Goal: Information Seeking & Learning: Learn about a topic

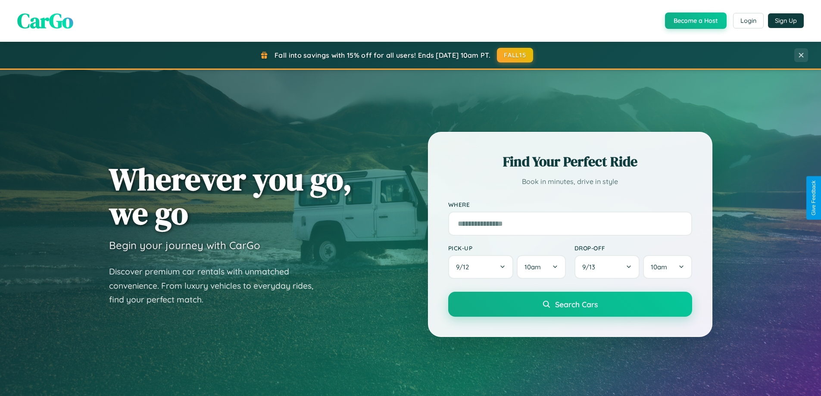
scroll to position [1659, 0]
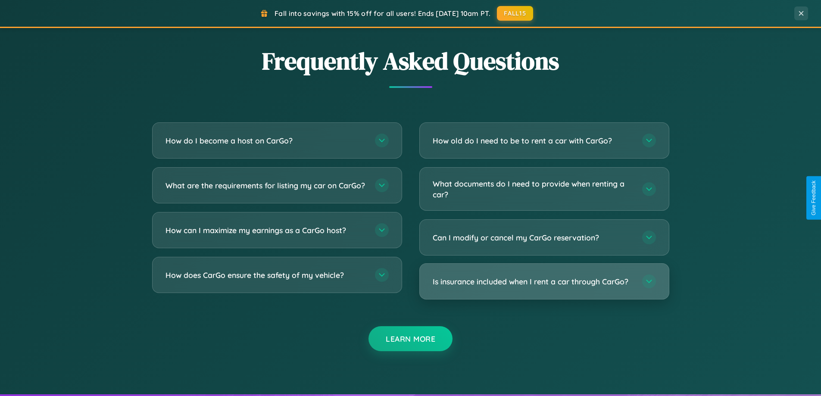
click at [544, 282] on h3 "Is insurance included when I rent a car through CarGo?" at bounding box center [533, 281] width 201 height 11
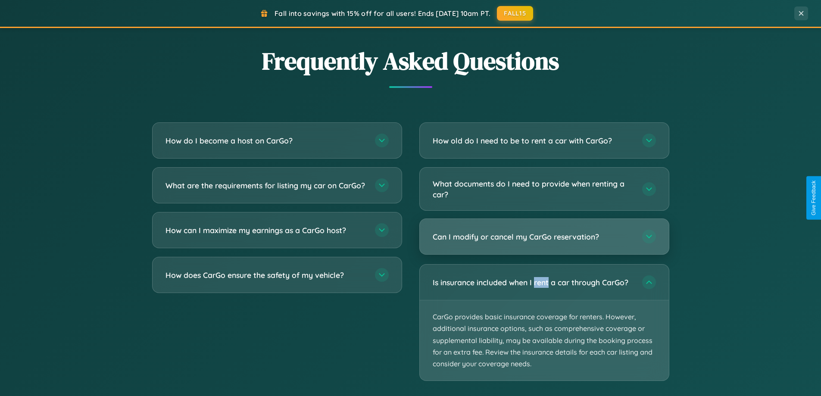
click at [544, 238] on h3 "Can I modify or cancel my CarGo reservation?" at bounding box center [533, 237] width 201 height 11
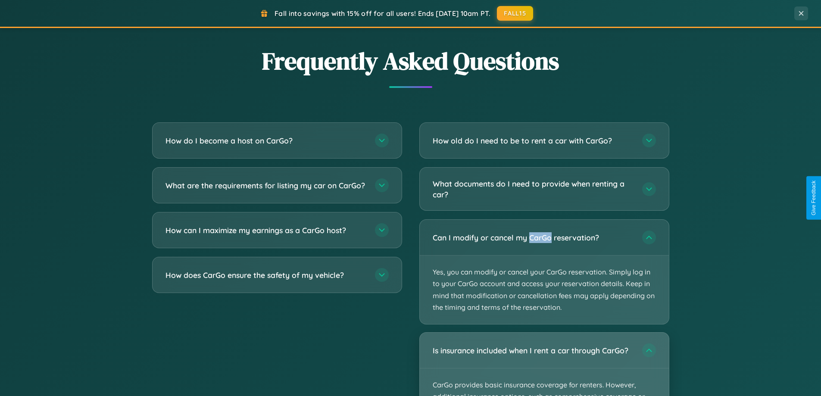
click at [544, 364] on div "Is insurance included when I rent a car through CarGo?" at bounding box center [544, 350] width 249 height 35
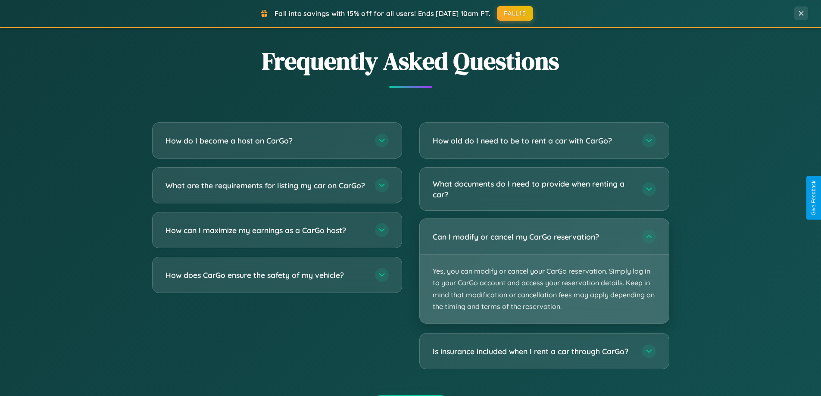
click at [544, 272] on p "Yes, you can modify or cancel your CarGo reservation. Simply log in to your Car…" at bounding box center [544, 289] width 249 height 69
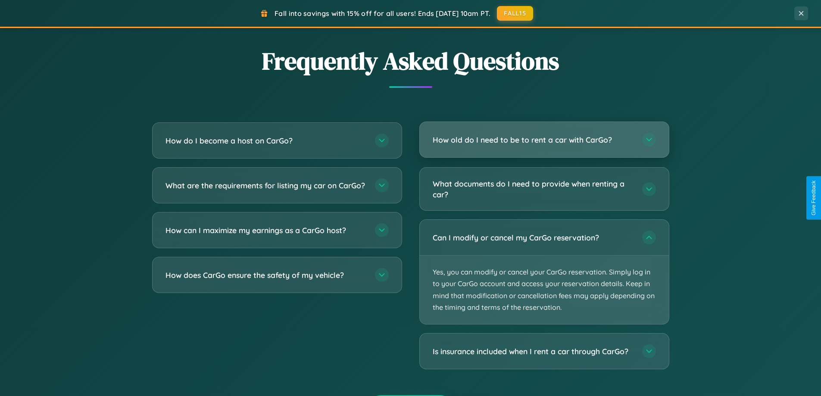
click at [544, 141] on h3 "How old do I need to be to rent a car with CarGo?" at bounding box center [533, 140] width 201 height 11
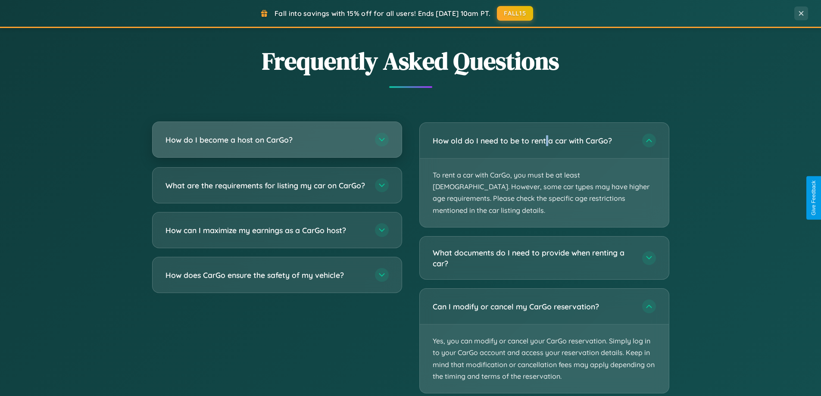
click at [277, 141] on h3 "How do I become a host on CarGo?" at bounding box center [266, 140] width 201 height 11
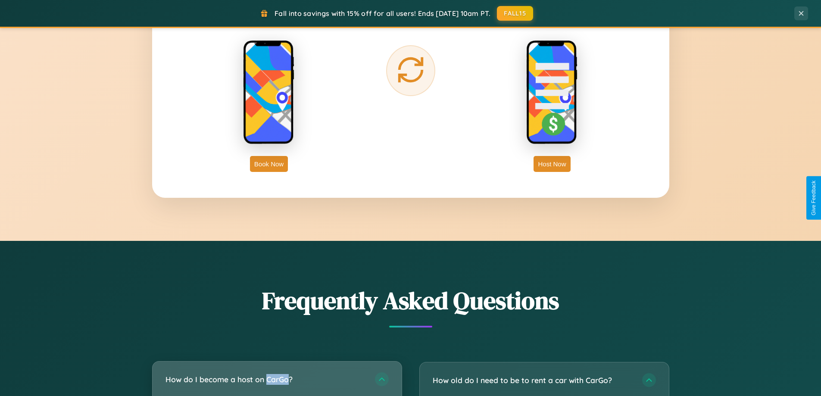
scroll to position [1385, 0]
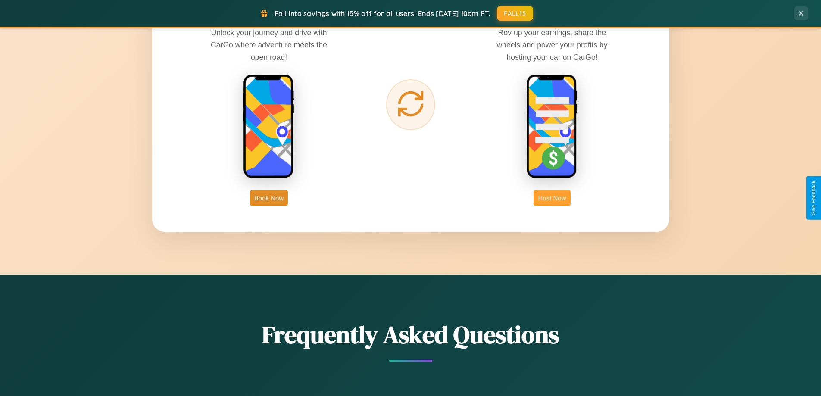
click at [552, 198] on button "Host Now" at bounding box center [552, 198] width 37 height 16
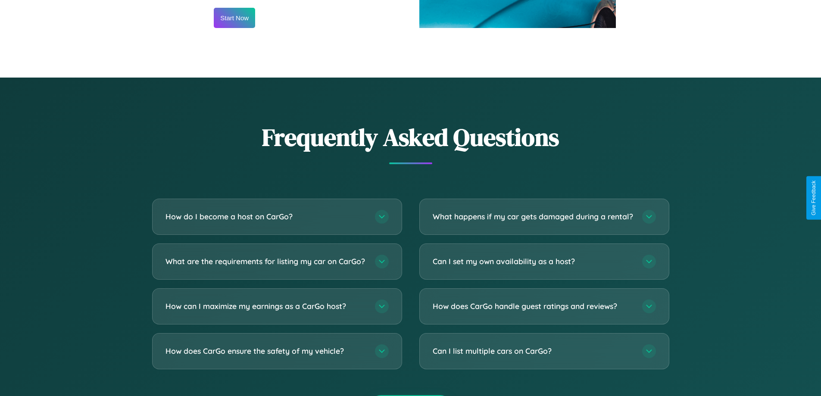
scroll to position [1165, 0]
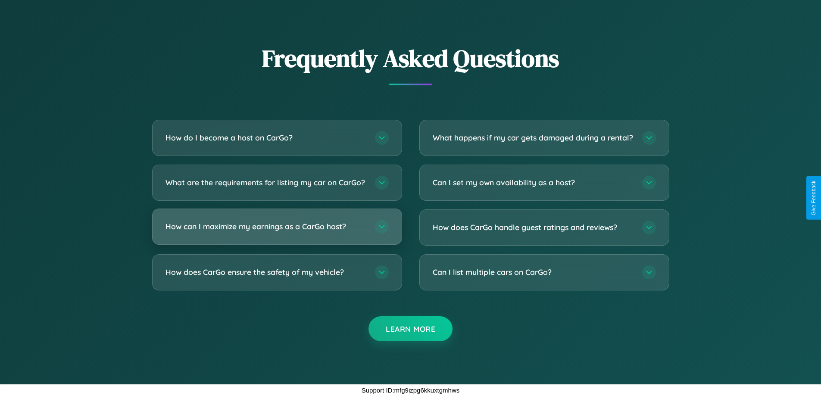
click at [277, 226] on h3 "How can I maximize my earnings as a CarGo host?" at bounding box center [266, 226] width 201 height 11
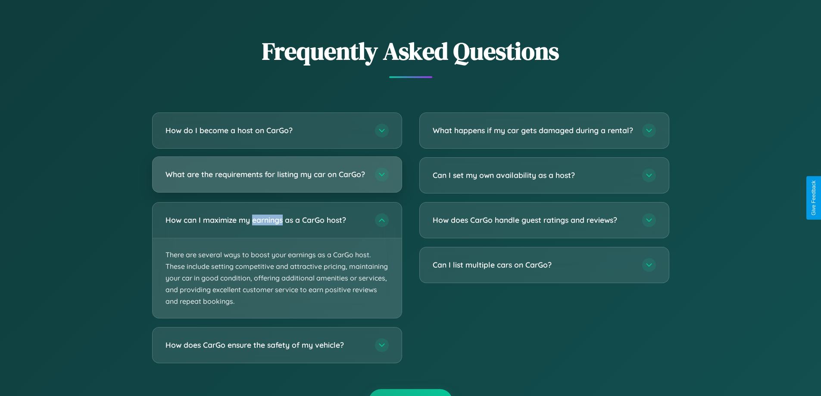
click at [277, 178] on h3 "What are the requirements for listing my car on CarGo?" at bounding box center [266, 174] width 201 height 11
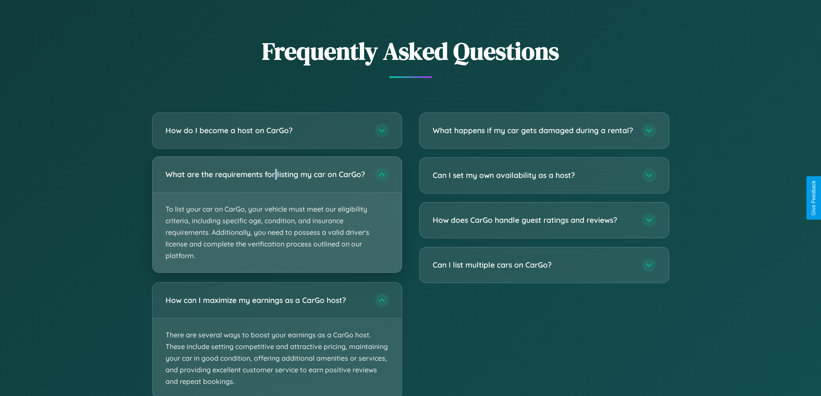
click at [277, 218] on p "To list your car on CarGo, your vehicle must meet our eligibility criteria, inc…" at bounding box center [277, 233] width 249 height 80
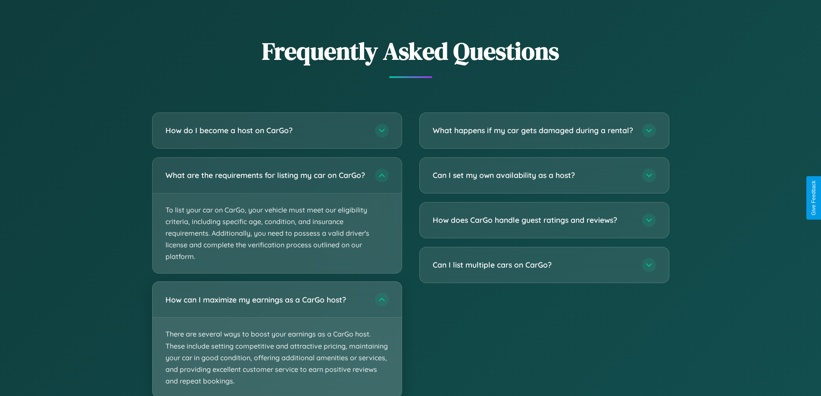
click at [277, 342] on p "There are several ways to boost your earnings as a CarGo host. These include se…" at bounding box center [277, 358] width 249 height 80
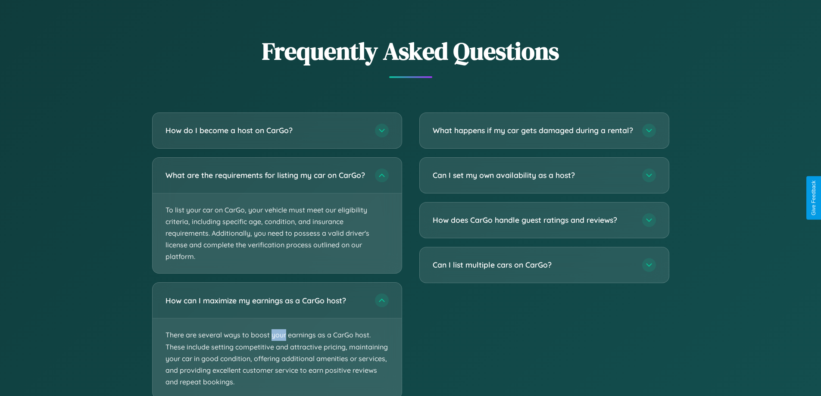
scroll to position [1221, 0]
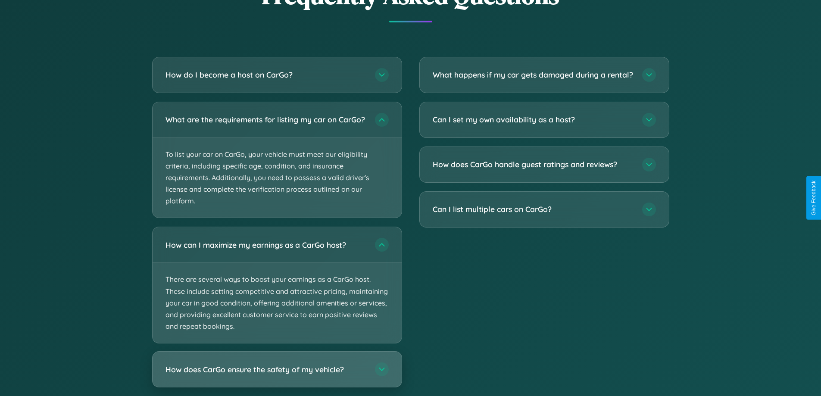
click at [277, 375] on h3 "How does CarGo ensure the safety of my vehicle?" at bounding box center [266, 369] width 201 height 11
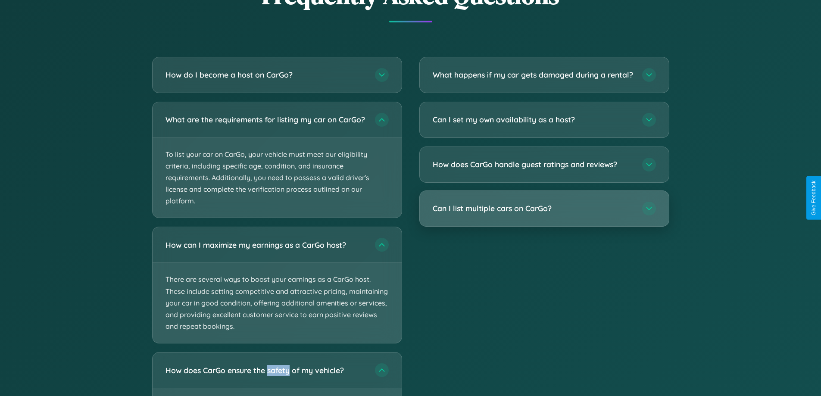
click at [544, 214] on h3 "Can I list multiple cars on CarGo?" at bounding box center [533, 208] width 201 height 11
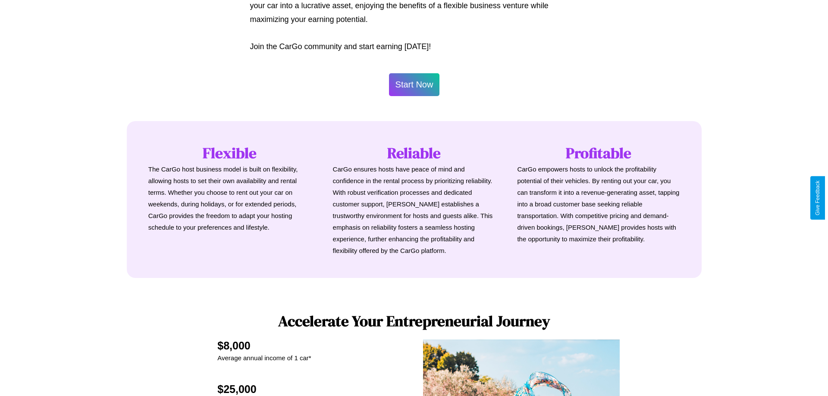
scroll to position [416, 0]
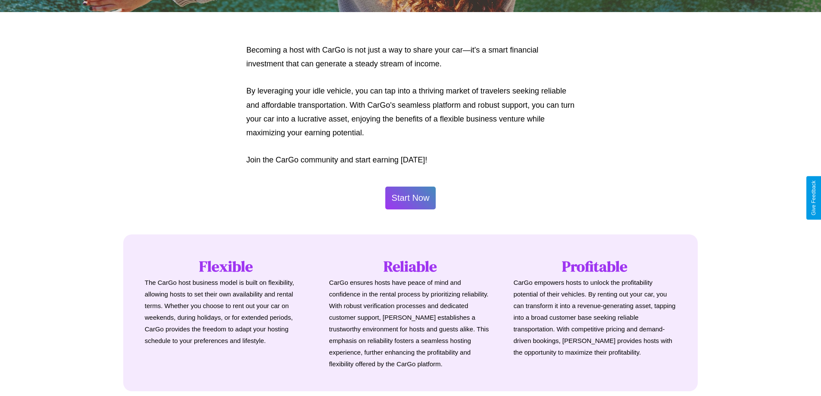
click at [410, 198] on button "Start Now" at bounding box center [410, 198] width 51 height 23
